Goal: Find specific page/section: Find specific page/section

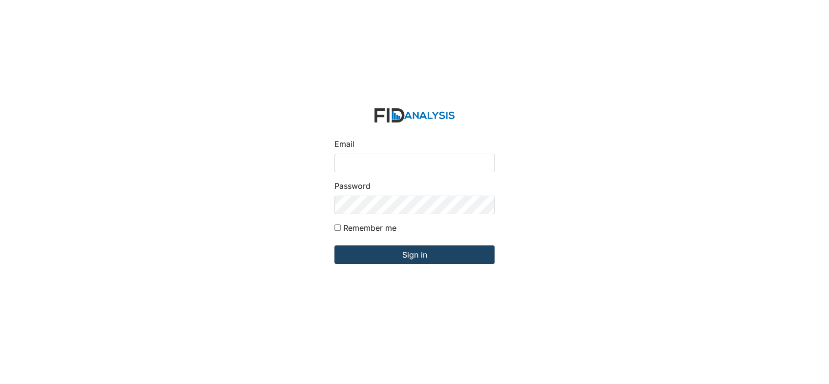
type input "[EMAIL_ADDRESS][DOMAIN_NAME]"
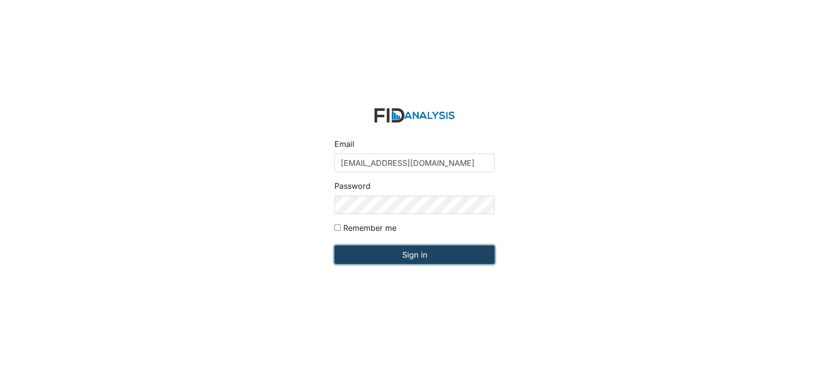
click at [424, 260] on input "Sign in" at bounding box center [414, 255] width 160 height 19
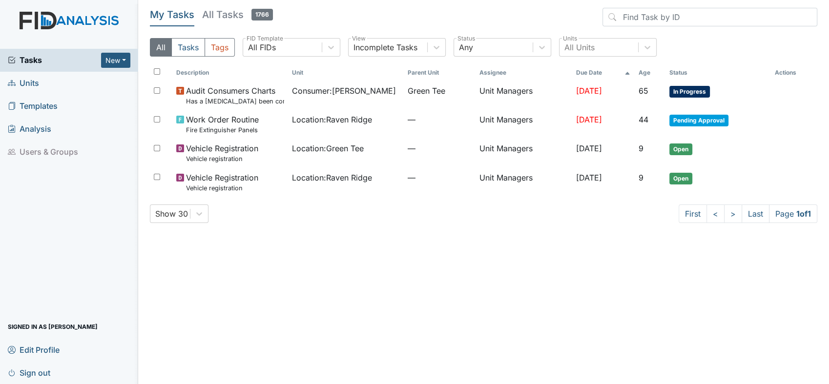
click at [25, 82] on span "Units" at bounding box center [23, 83] width 31 height 15
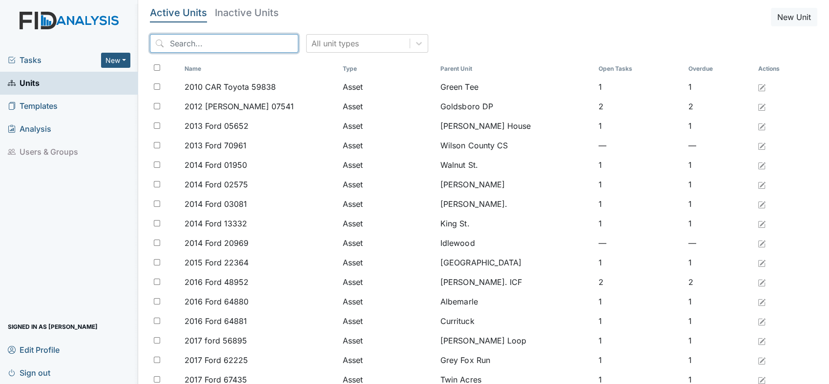
click at [183, 42] on input "search" at bounding box center [224, 43] width 148 height 19
